Goal: Check status: Check status

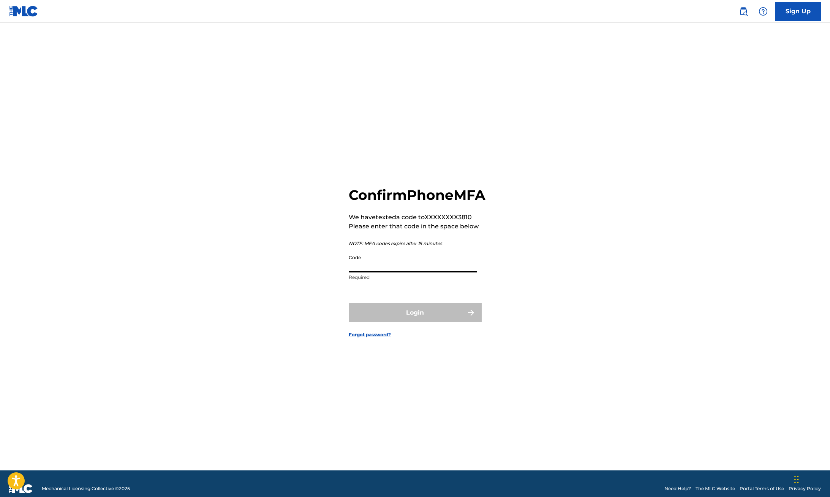
click at [395, 272] on input "Code" at bounding box center [413, 262] width 128 height 22
type input "994216"
click at [396, 320] on button "Login" at bounding box center [415, 312] width 133 height 19
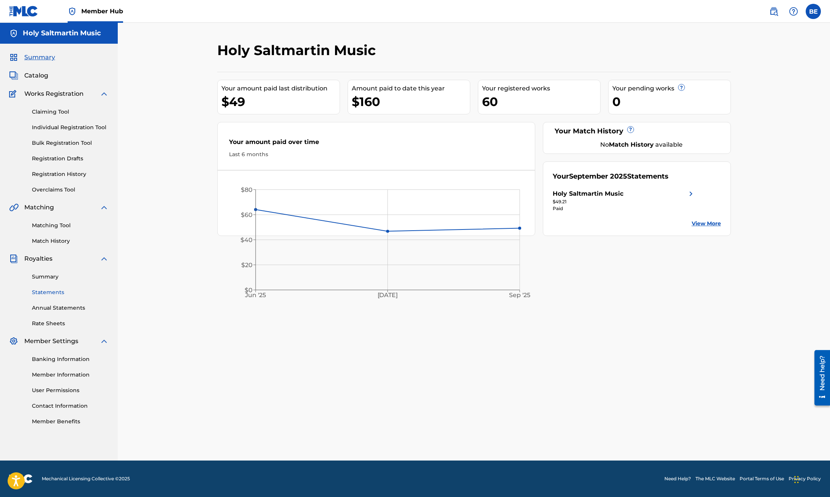
click at [45, 291] on link "Statements" at bounding box center [70, 292] width 77 height 8
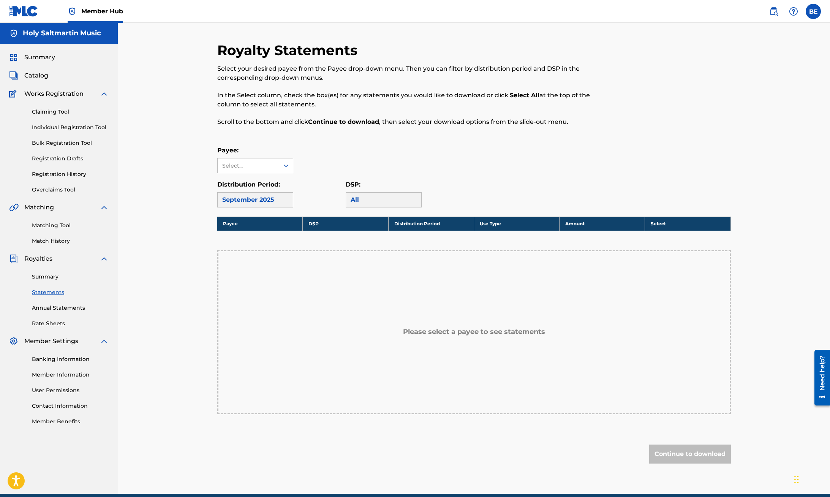
click at [373, 311] on div "Please select a payee to see statements" at bounding box center [474, 332] width 514 height 164
click at [281, 225] on th "Payee" at bounding box center [260, 224] width 86 height 14
click at [285, 166] on icon at bounding box center [286, 166] width 5 height 3
click at [257, 184] on div "Holy Saltmartin Music" at bounding box center [255, 187] width 75 height 28
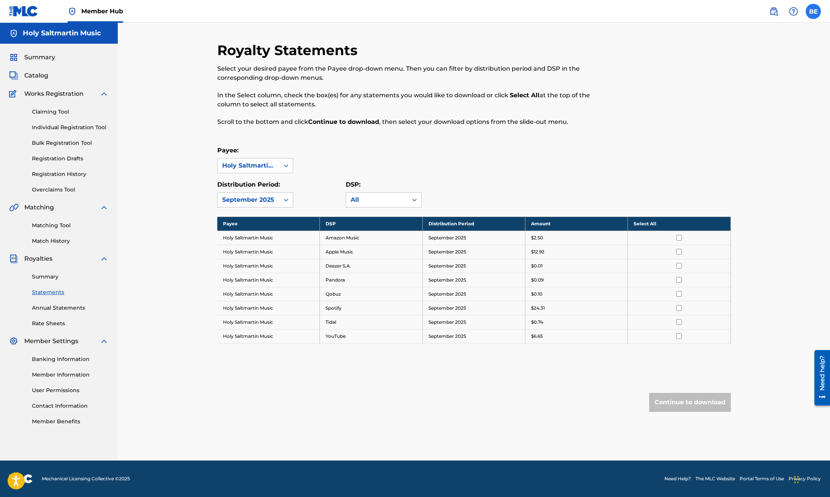
click at [814, 10] on label at bounding box center [813, 11] width 15 height 15
click at [814, 11] on input "BE [PERSON_NAME] [PERSON_NAME][EMAIL_ADDRESS][DOMAIN_NAME] Notification Prefere…" at bounding box center [814, 11] width 0 height 0
click at [741, 109] on p "Log out" at bounding box center [740, 107] width 18 height 7
click at [814, 11] on input "BE [PERSON_NAME] [PERSON_NAME][EMAIL_ADDRESS][DOMAIN_NAME] Notification Prefere…" at bounding box center [814, 11] width 0 height 0
